Goal: Information Seeking & Learning: Compare options

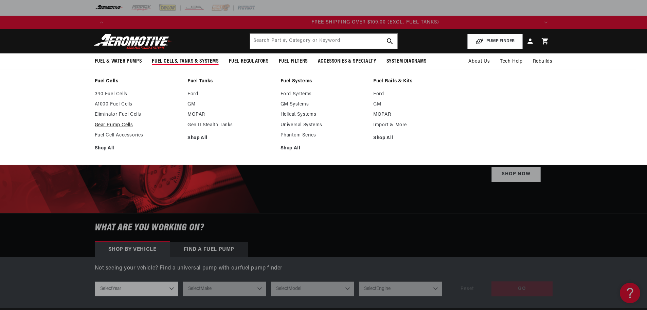
scroll to position [0, 1293]
click at [106, 146] on link "Shop All" at bounding box center [138, 148] width 86 height 6
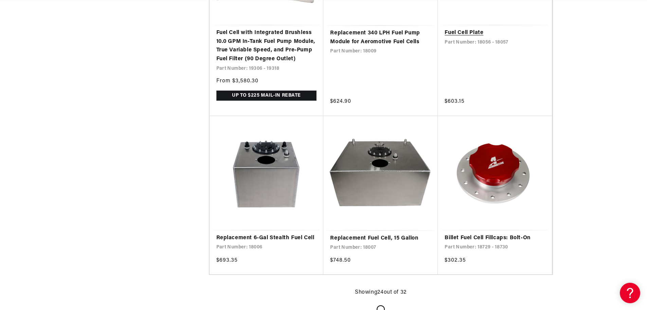
scroll to position [1495, 0]
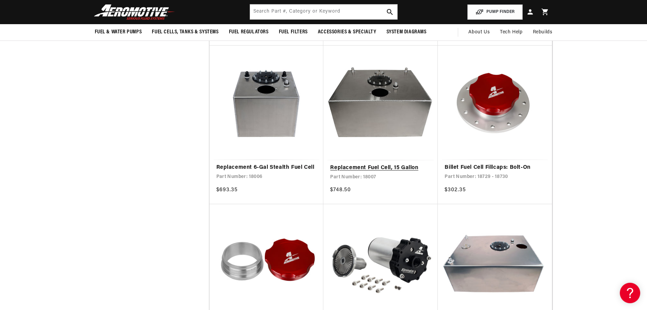
scroll to position [0, 431]
click at [384, 163] on link "Replacement Fuel Cell, 15 Gallon" at bounding box center [380, 167] width 101 height 9
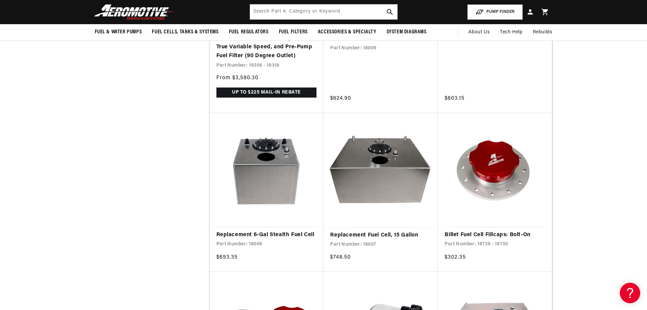
scroll to position [1495, 0]
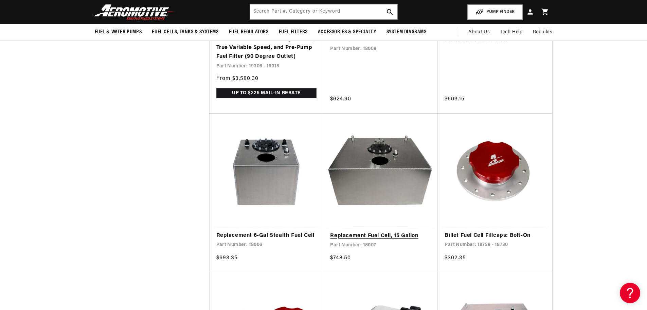
click at [355, 231] on link "Replacement Fuel Cell, 15 Gallon" at bounding box center [380, 235] width 101 height 9
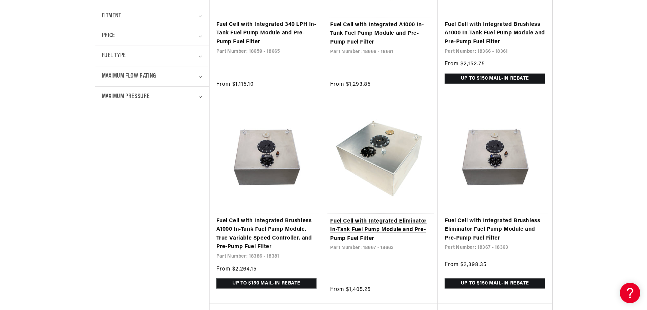
scroll to position [0, 0]
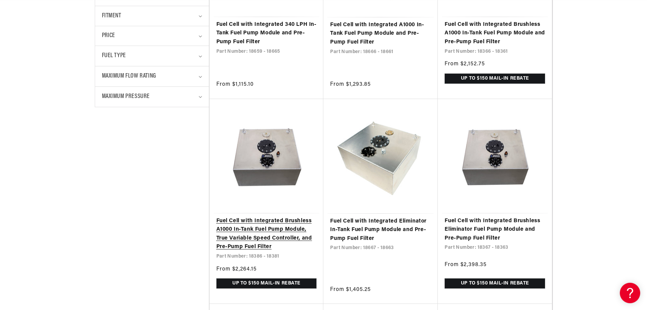
click at [250, 239] on link "Fuel Cell with Integrated Brushless A1000 In-Tank Fuel Pump Module, True Variab…" at bounding box center [266, 233] width 101 height 35
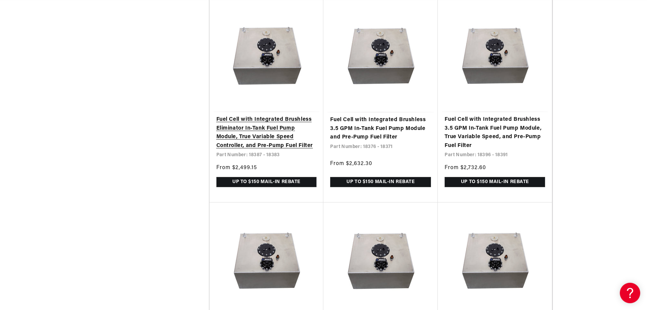
click at [266, 137] on link "Fuel Cell with Integrated Brushless Eliminator In-Tank Fuel Pump Module, True V…" at bounding box center [266, 132] width 101 height 35
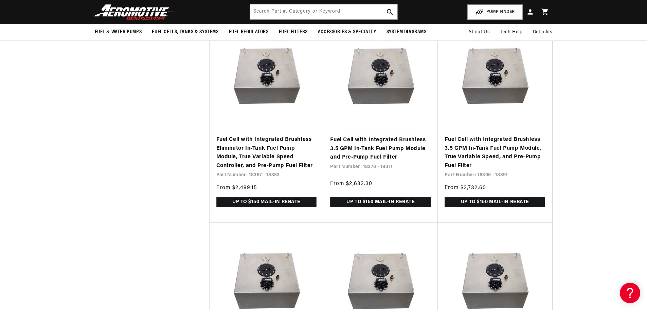
scroll to position [544, 0]
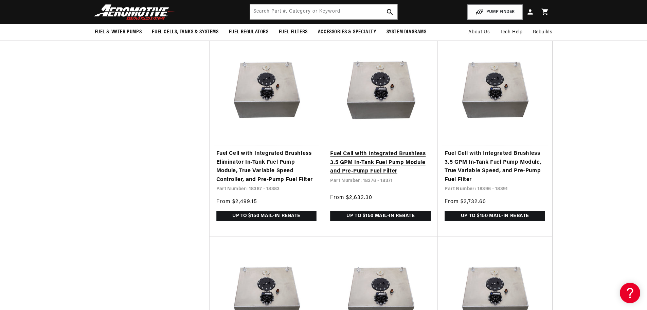
click at [366, 164] on link "Fuel Cell with Integrated Brushless 3.5 GPM In-Tank Fuel Pump Module and Pre-Pu…" at bounding box center [380, 163] width 101 height 26
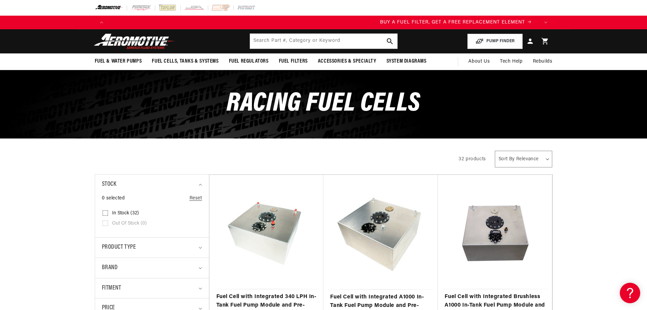
scroll to position [0, 0]
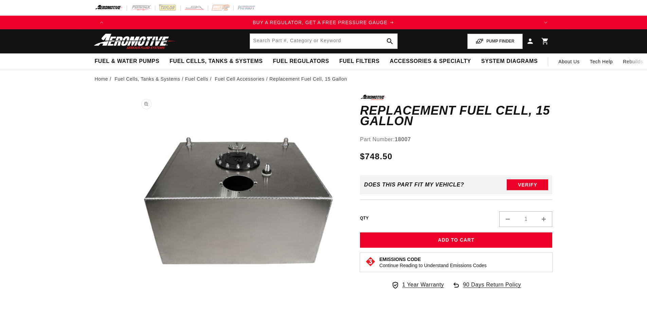
click at [132, 309] on button "Open media 1 in modal" at bounding box center [132, 309] width 0 height 0
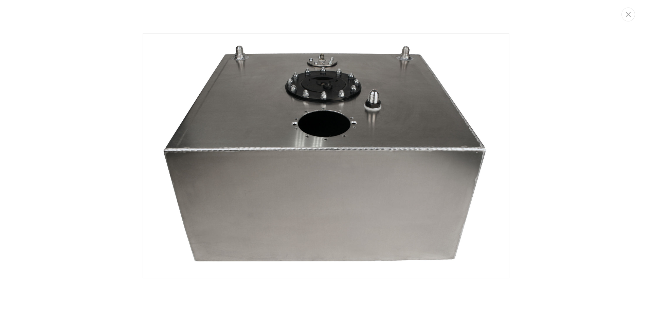
scroll to position [0, 431]
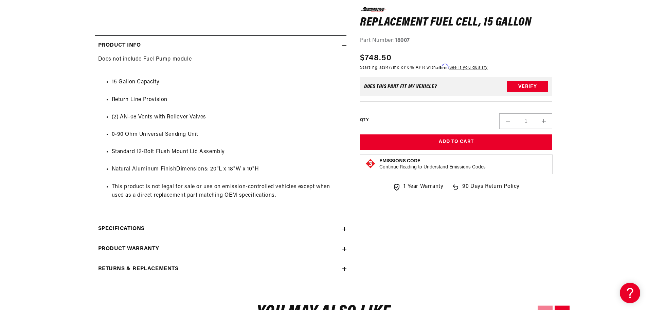
scroll to position [0, 862]
click at [345, 230] on icon at bounding box center [345, 229] width 4 height 4
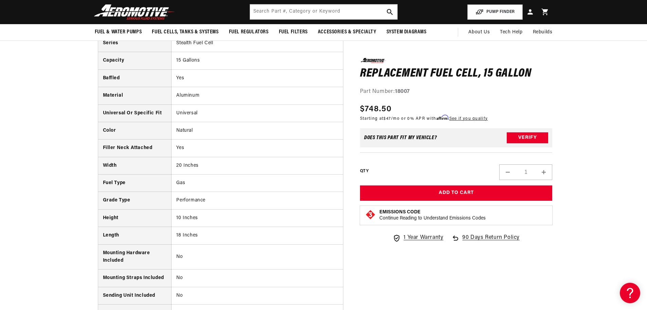
scroll to position [0, 0]
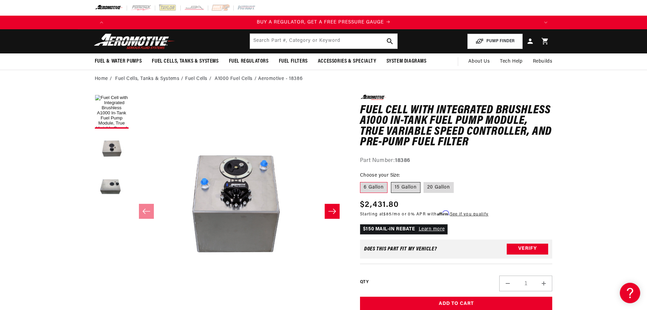
click at [408, 184] on label "15 Gallon" at bounding box center [406, 187] width 30 height 11
click at [391, 181] on input "15 Gallon" at bounding box center [391, 180] width 0 height 0
radio input "true"
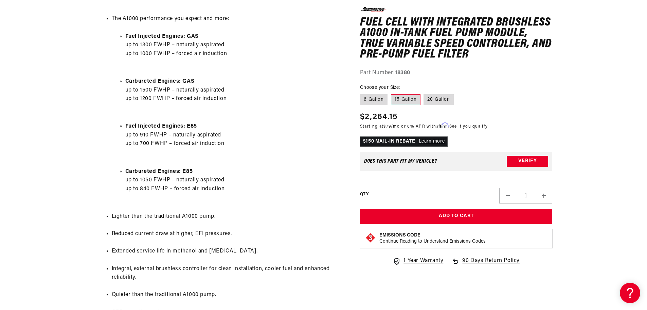
scroll to position [0, 551]
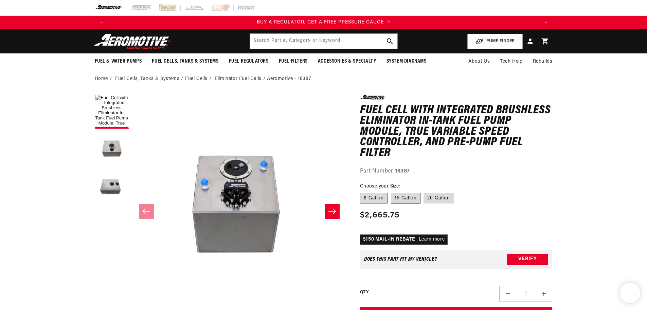
click at [402, 196] on label "15 Gallon" at bounding box center [406, 198] width 30 height 11
click at [391, 192] on input "15 Gallon" at bounding box center [391, 191] width 0 height 0
radio input "true"
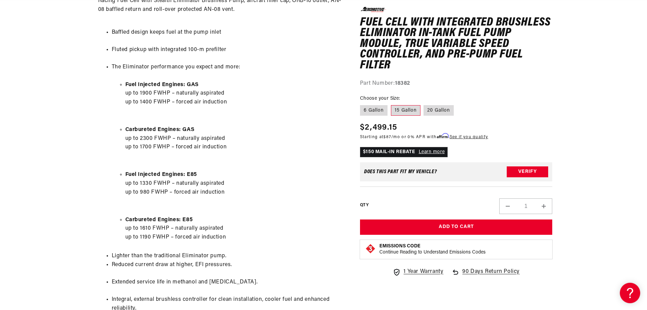
scroll to position [0, 1143]
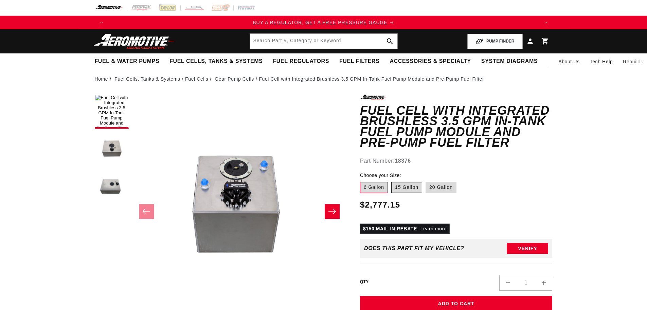
click at [407, 184] on label "15 Gallon" at bounding box center [406, 187] width 31 height 11
click at [392, 181] on input "15 Gallon" at bounding box center [391, 180] width 0 height 0
radio input "true"
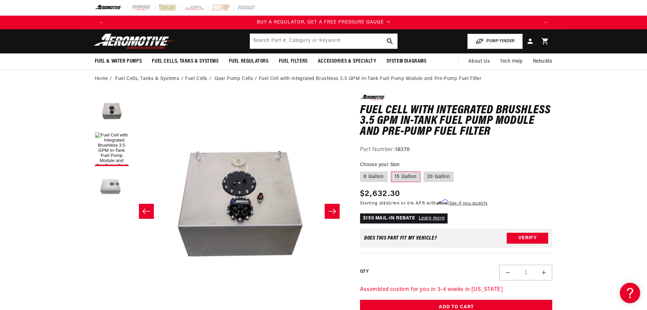
click at [111, 188] on button "Load image 3 in gallery view" at bounding box center [112, 186] width 34 height 34
